Goal: Register for event/course

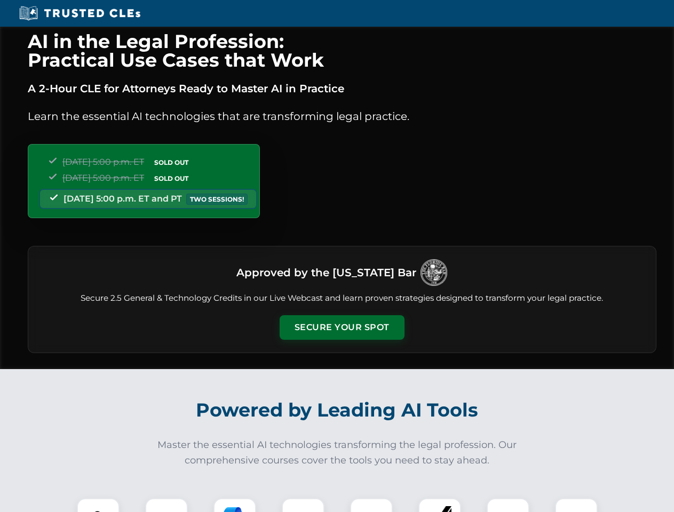
click at [341, 328] on button "Secure Your Spot" at bounding box center [342, 327] width 125 height 25
click at [98, 505] on img at bounding box center [98, 519] width 31 height 31
